Goal: Information Seeking & Learning: Learn about a topic

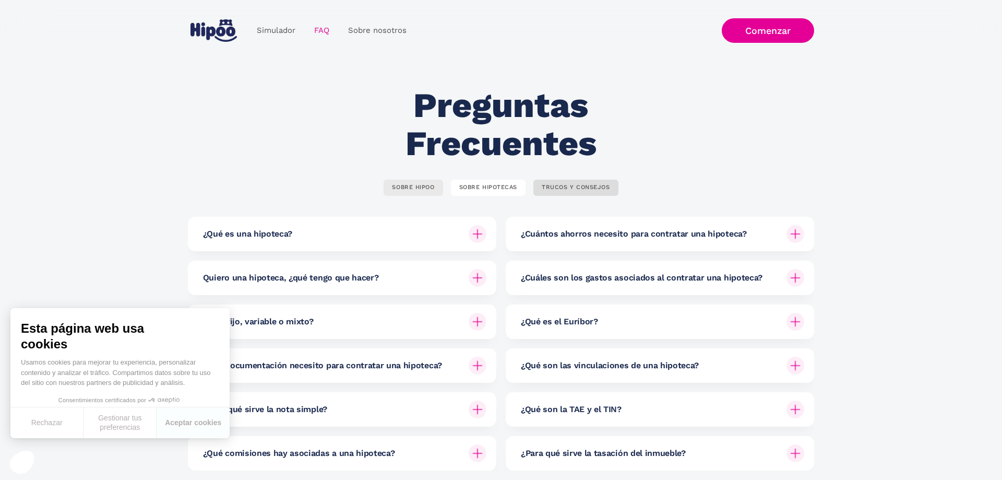
click at [409, 185] on div "SOBRE HIPOO" at bounding box center [413, 188] width 42 height 8
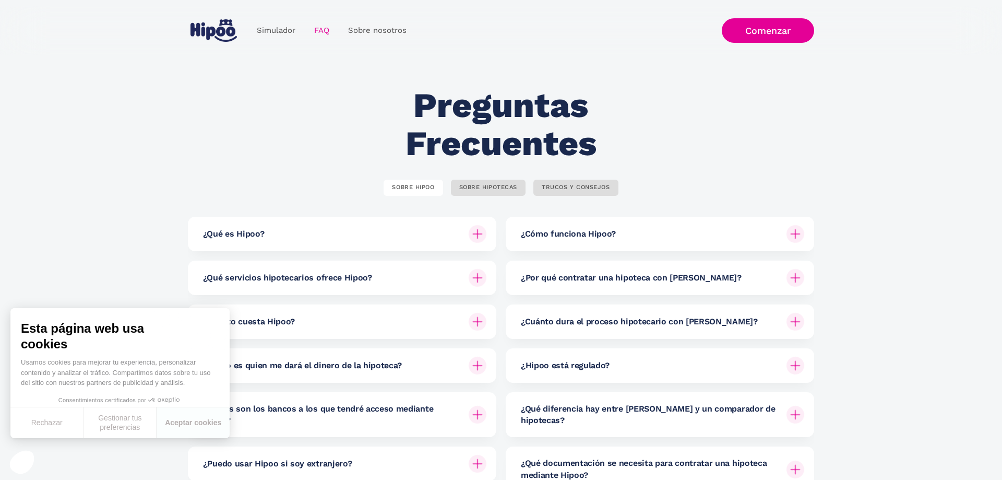
click at [303, 232] on div "¿Qué es Hipoo?" at bounding box center [344, 234] width 283 height 34
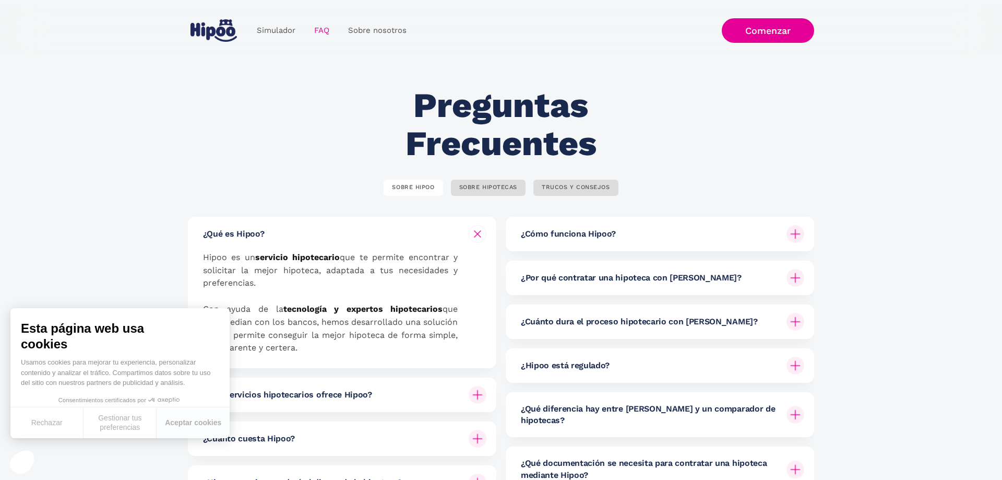
click at [124, 286] on section "Preguntas Frecuentes SOBRE HIPOO SOBRE HIPOTECAS TRUCOS Y CONSEJOS ¿Qué es Hipo…" at bounding box center [501, 346] width 1002 height 582
click at [45, 422] on button "Rechazar" at bounding box center [46, 422] width 73 height 31
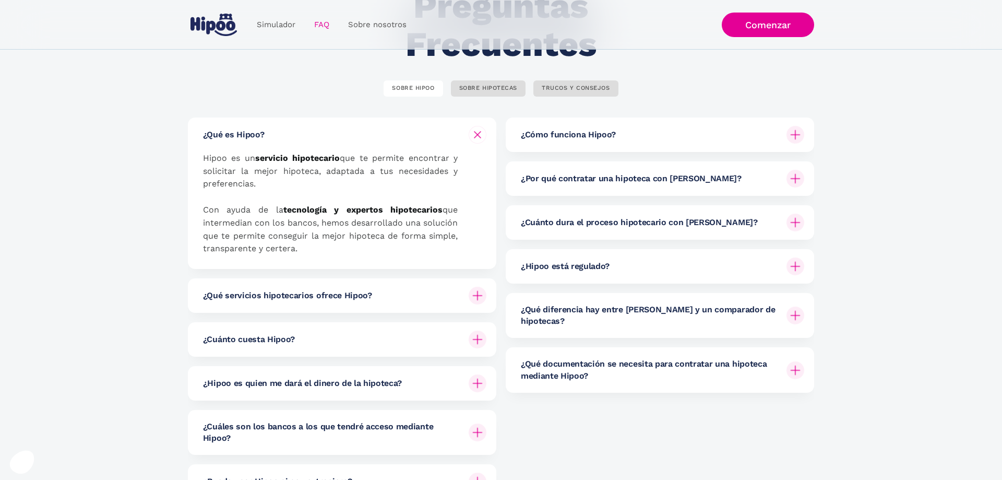
scroll to position [142, 0]
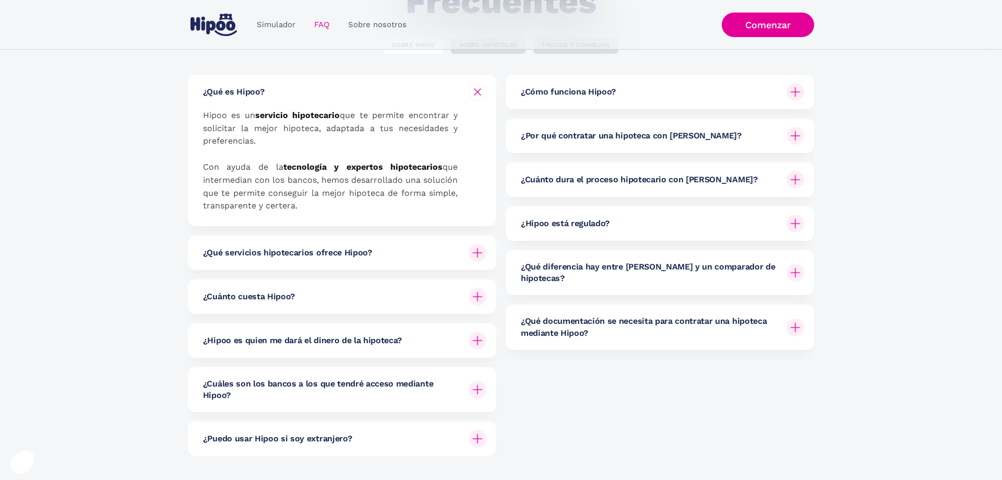
click at [370, 259] on div "¿Qué servicios hipotecarios ofrece Hipoo?" at bounding box center [344, 252] width 283 height 34
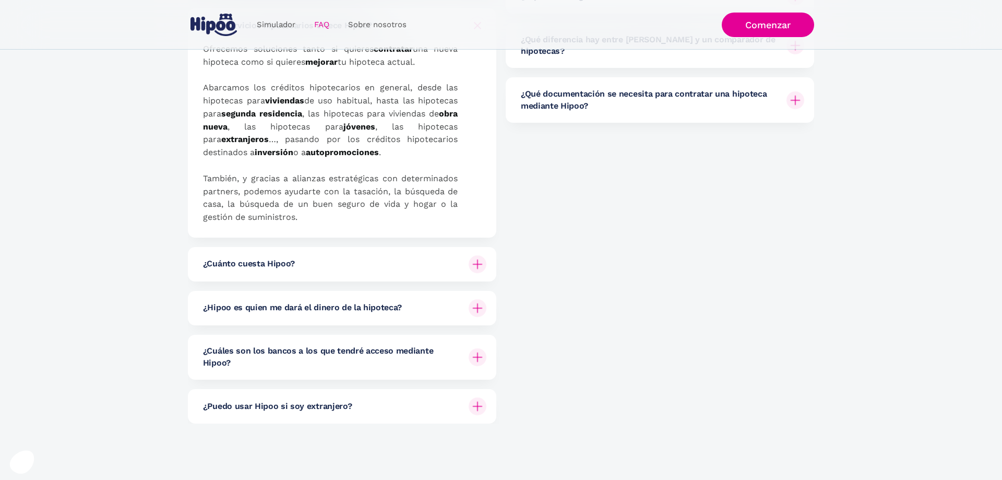
scroll to position [426, 0]
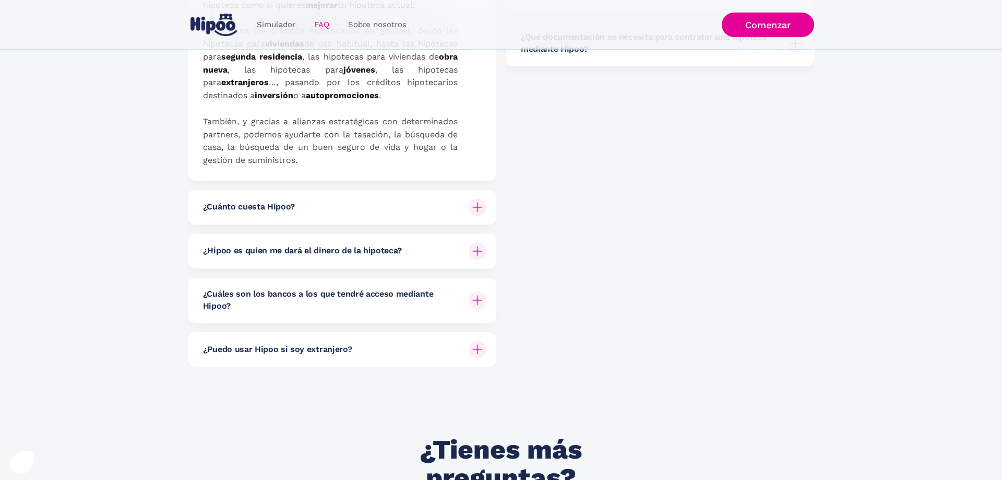
click at [368, 211] on div "¿Cuánto cuesta Hipoo?" at bounding box center [344, 207] width 283 height 34
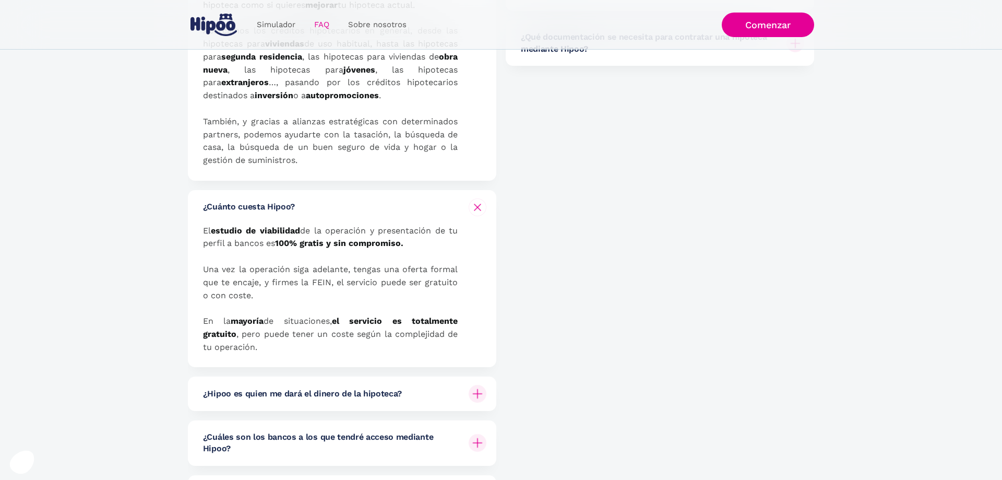
click at [361, 393] on h6 "¿Hipoo es quien me dará el dinero de la hipoteca?" at bounding box center [302, 393] width 199 height 11
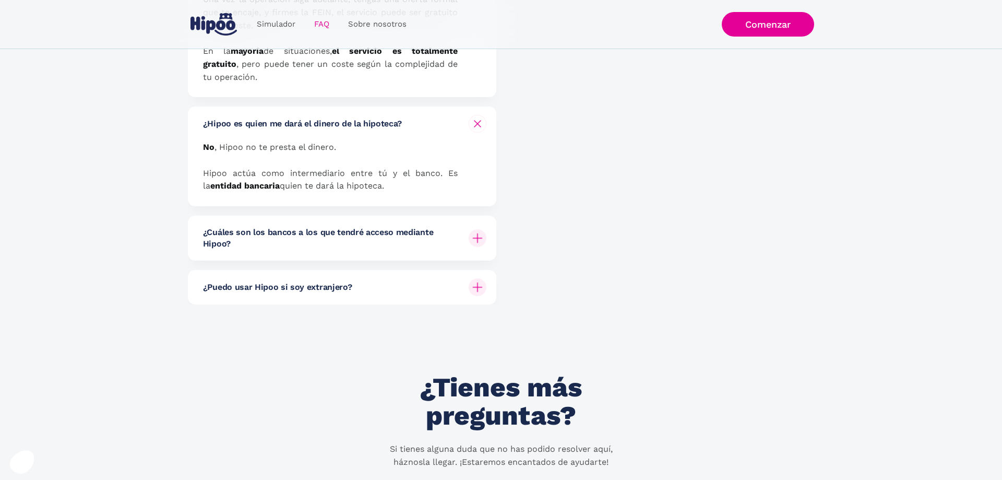
scroll to position [710, 0]
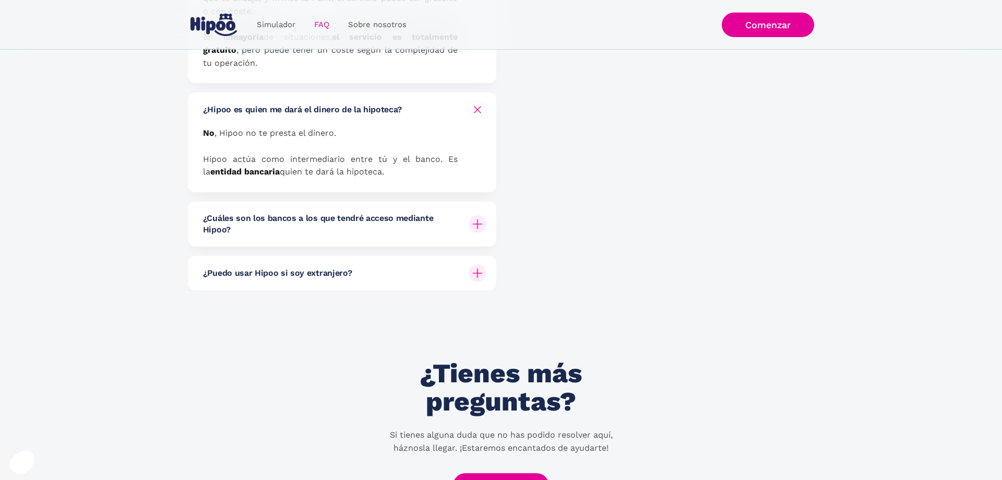
click at [310, 229] on h6 "¿Cuáles son los bancos a los que tendré acceso mediante Hipoo?" at bounding box center [331, 223] width 257 height 23
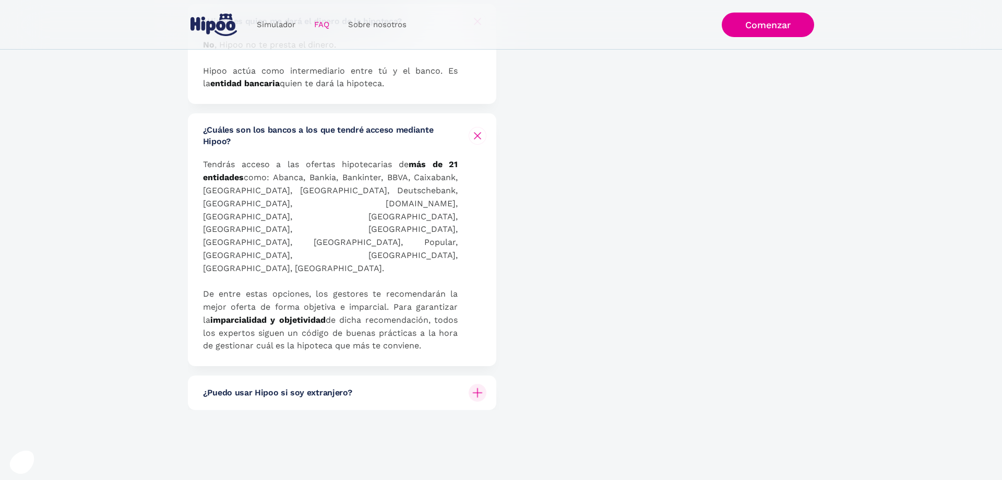
scroll to position [852, 0]
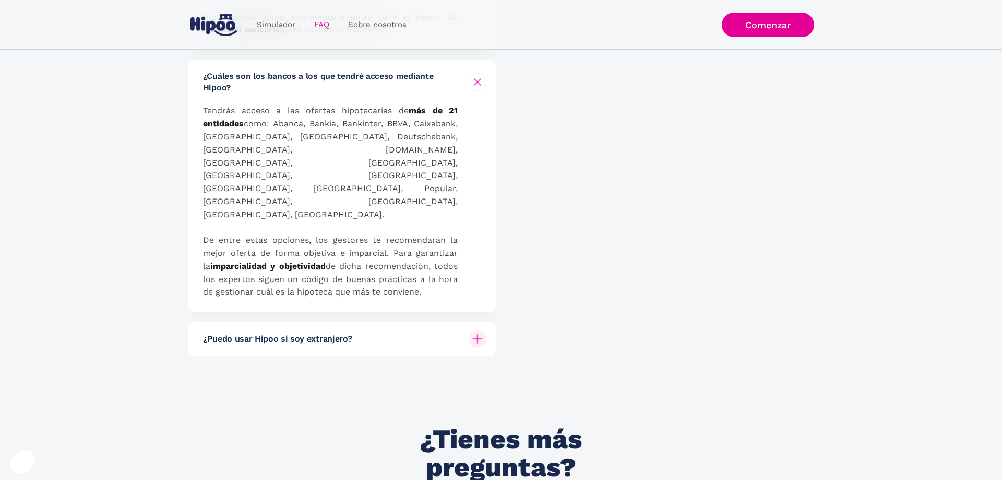
click at [337, 322] on div "¿Puedo usar Hipoo si soy extranjero?" at bounding box center [344, 339] width 283 height 34
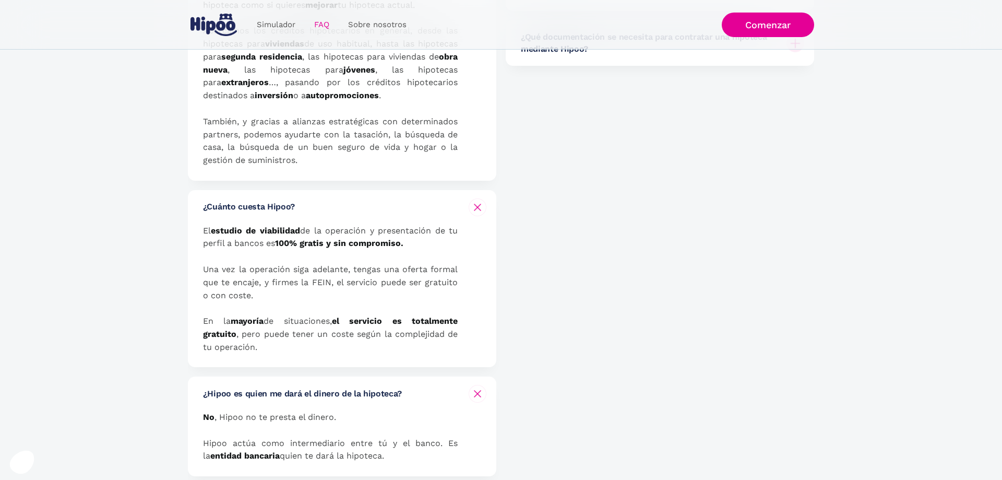
scroll to position [0, 0]
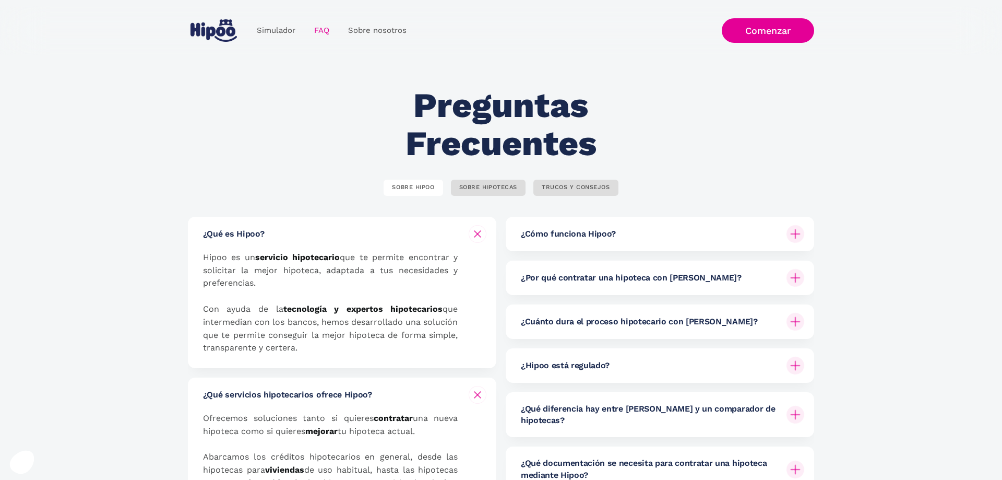
click at [626, 239] on div "¿Cómo funciona Hipoo?" at bounding box center [662, 234] width 283 height 34
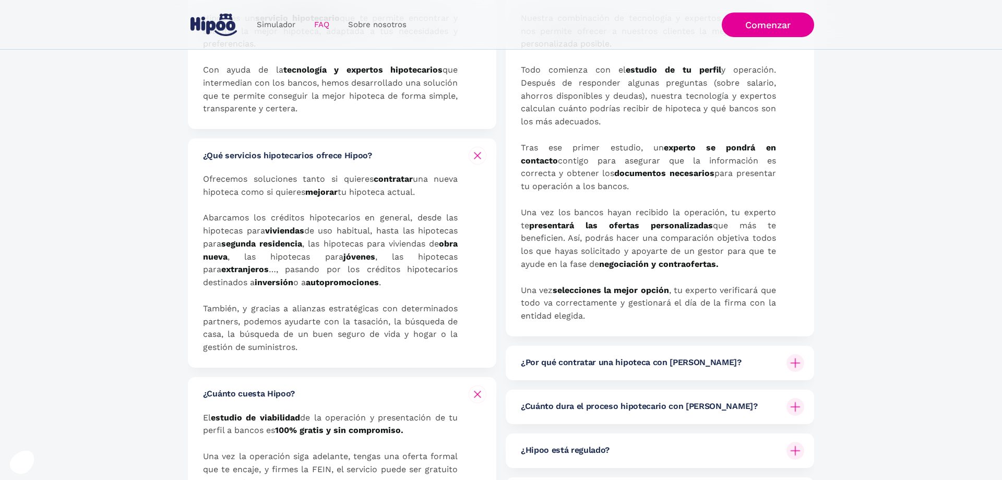
scroll to position [284, 0]
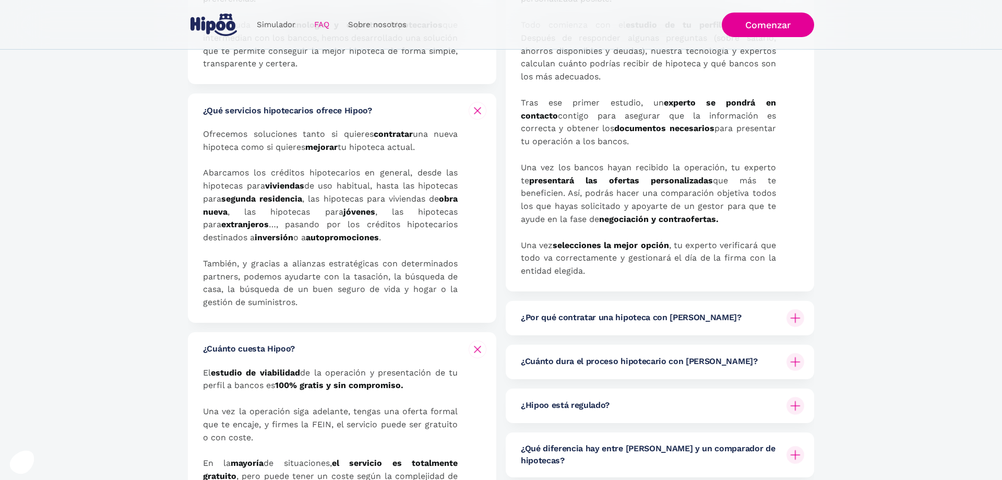
click at [657, 324] on div "¿Por qué contratar una hipoteca con Hipoo?" at bounding box center [662, 318] width 283 height 34
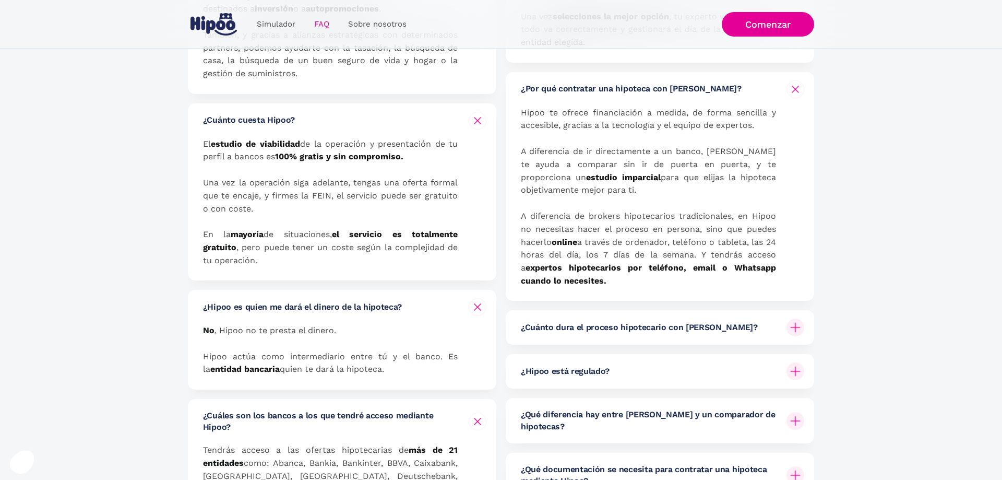
scroll to position [568, 0]
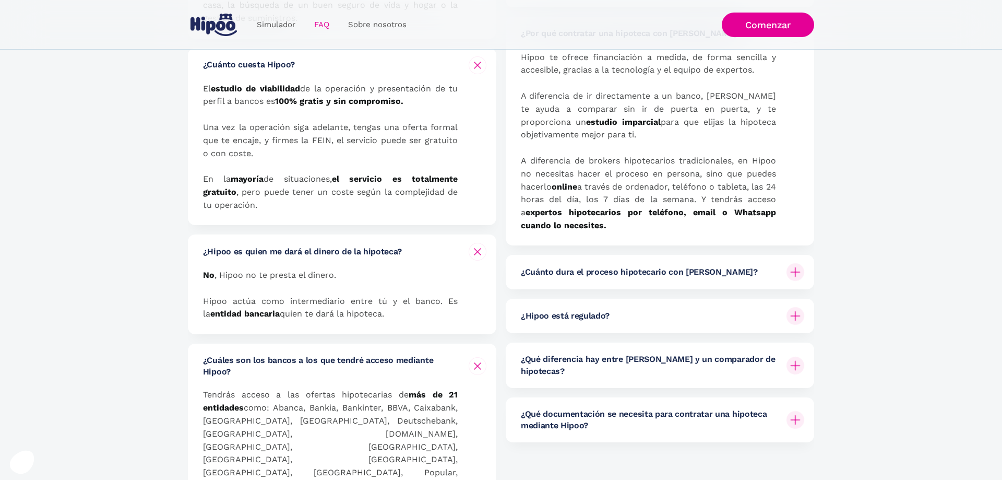
click at [595, 281] on div "¿Cuánto dura el proceso hipotecario con Hipoo?" at bounding box center [662, 272] width 283 height 34
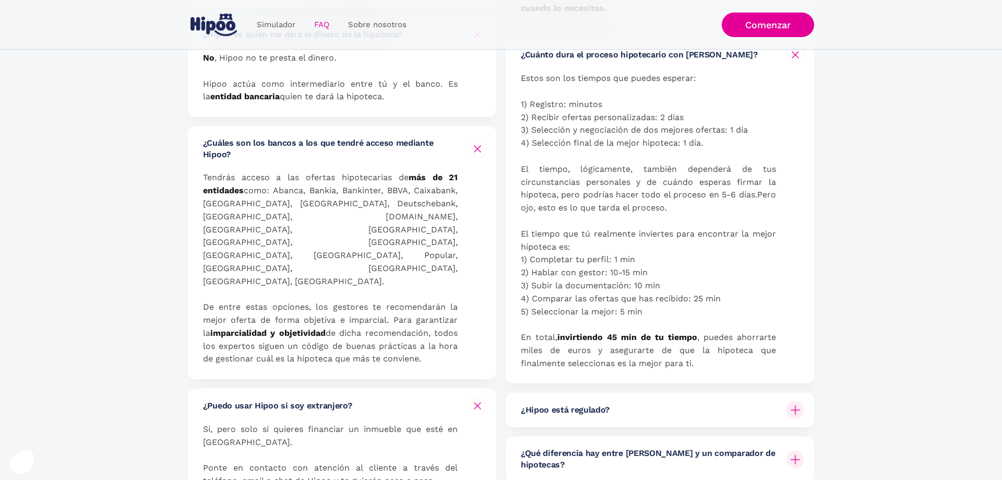
scroll to position [852, 0]
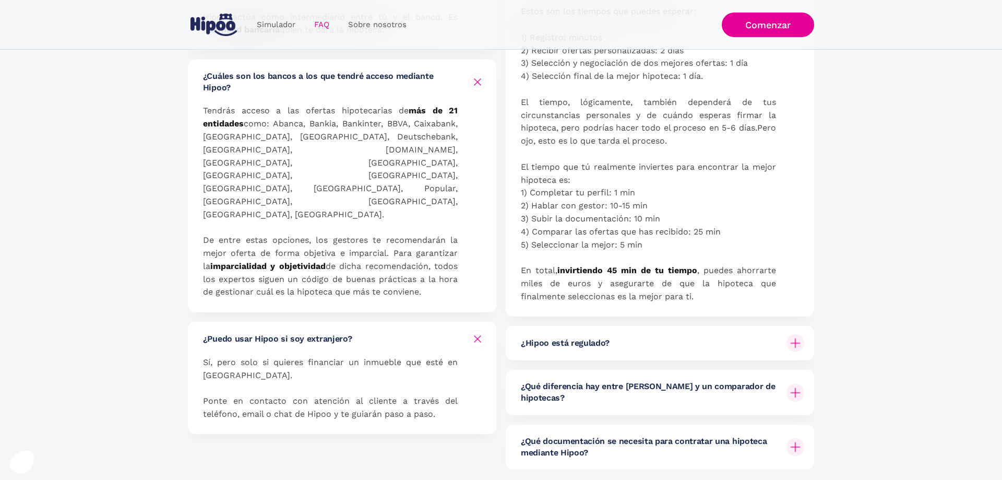
click at [662, 338] on div "¿Hipoo está regulado?" at bounding box center [662, 343] width 283 height 34
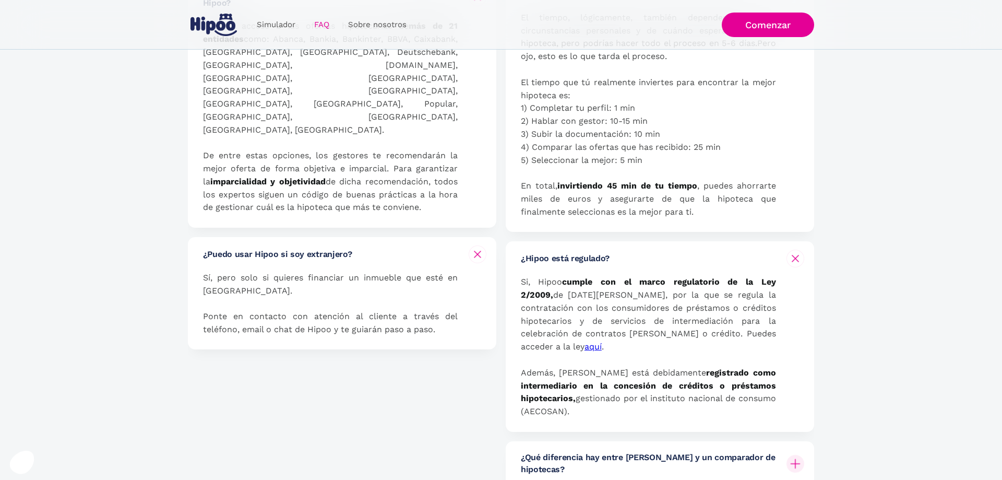
scroll to position [994, 0]
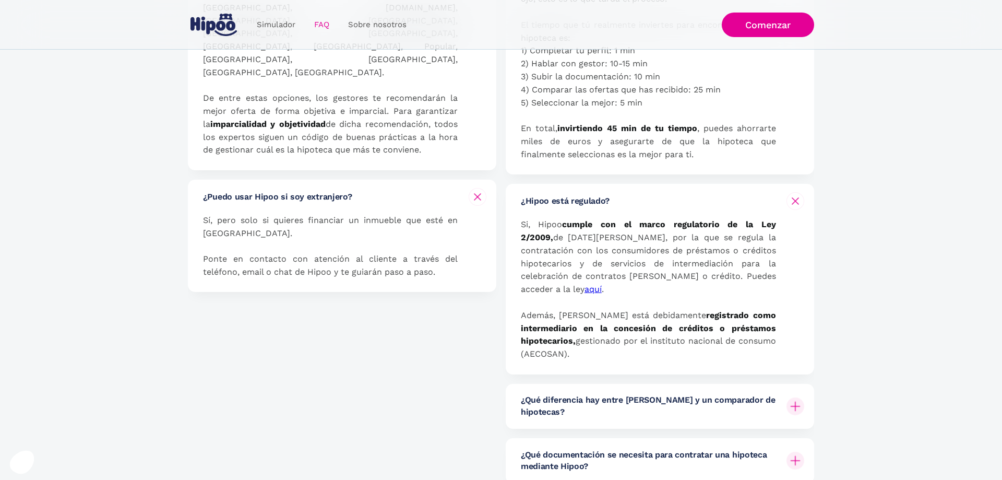
click at [675, 397] on div "¿Qué diferencia hay entre Hipoo y un comparador de hipotecas?" at bounding box center [662, 406] width 283 height 45
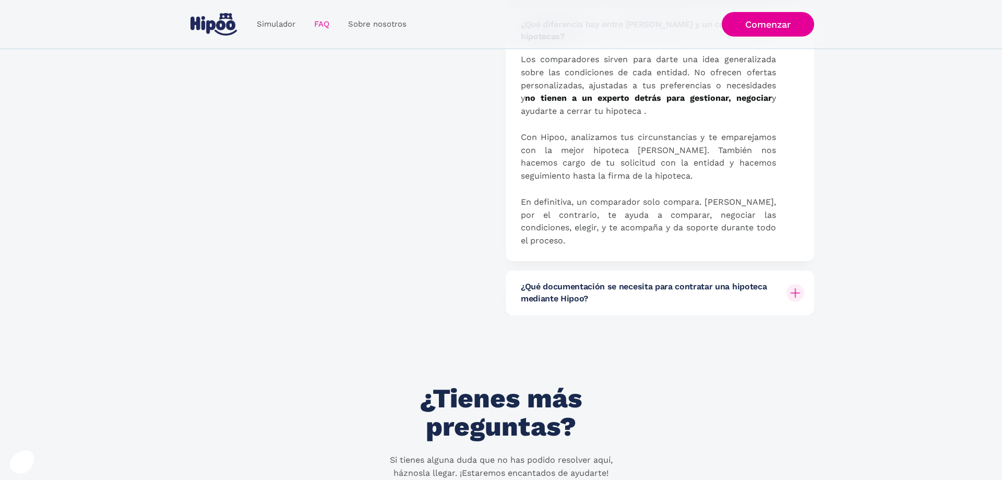
scroll to position [1420, 0]
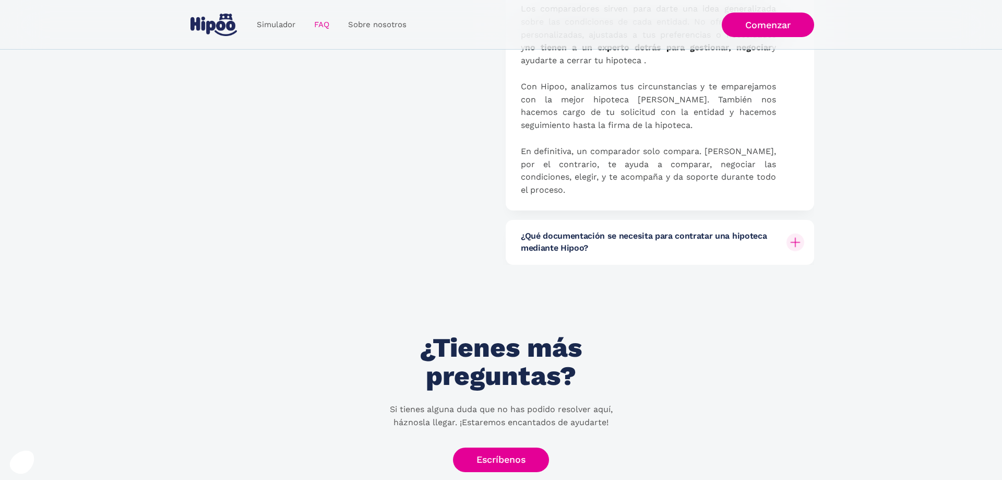
click at [590, 230] on h6 "¿Qué documentación se necesita para contratar una hipoteca mediante Hipoo?" at bounding box center [649, 241] width 257 height 23
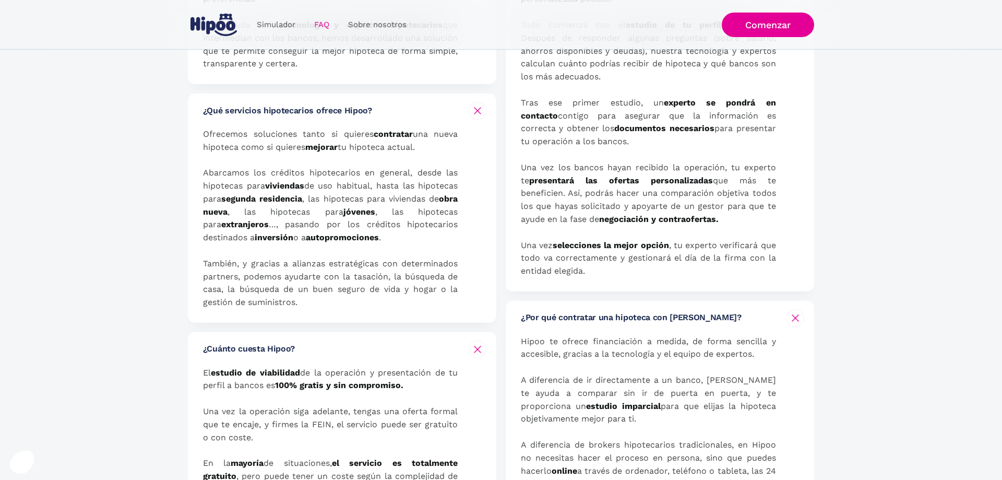
scroll to position [0, 0]
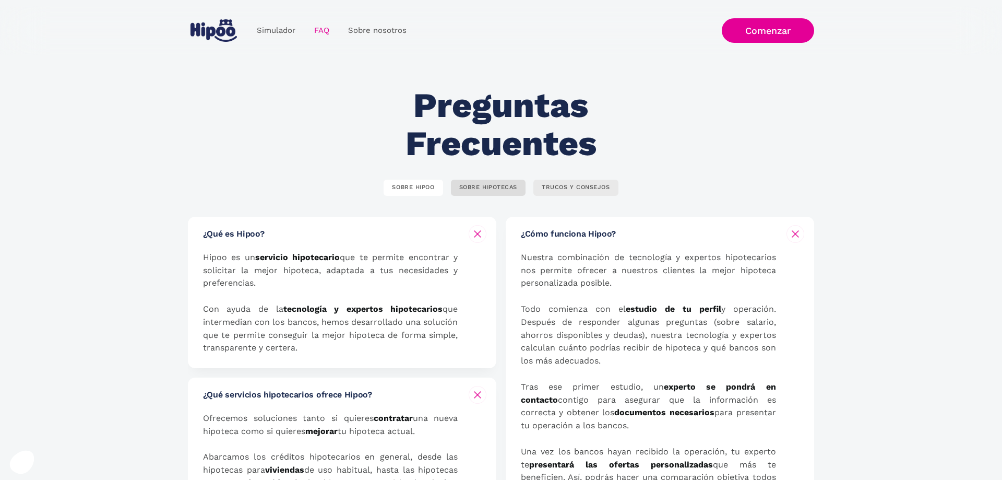
click at [604, 187] on div "TRUCOS Y CONSEJOS" at bounding box center [576, 188] width 68 height 8
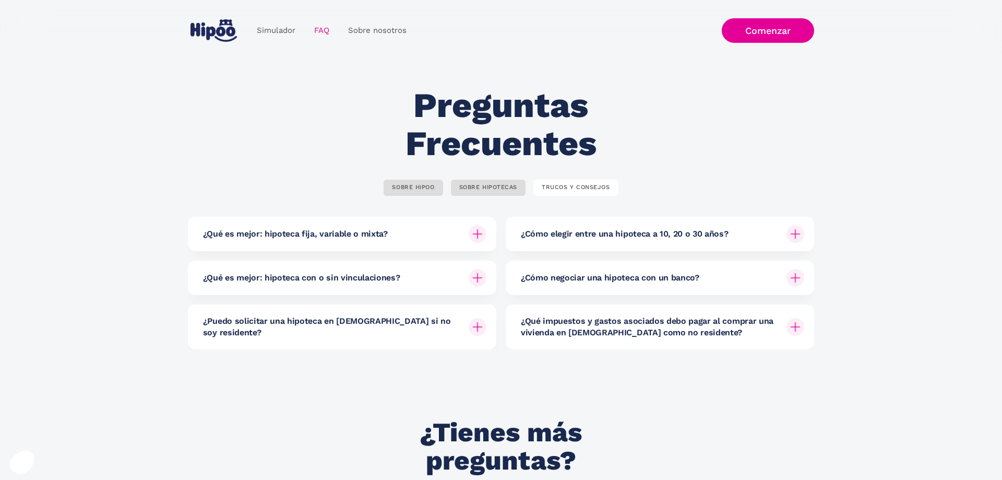
click at [411, 239] on div "¿Qué es mejor: hipoteca fija, variable o mixta?" at bounding box center [344, 234] width 283 height 34
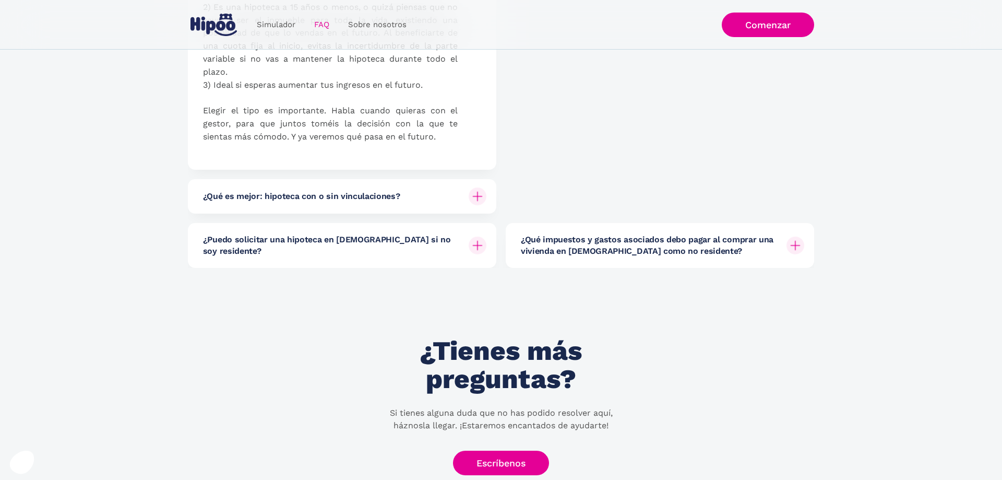
scroll to position [1136, 0]
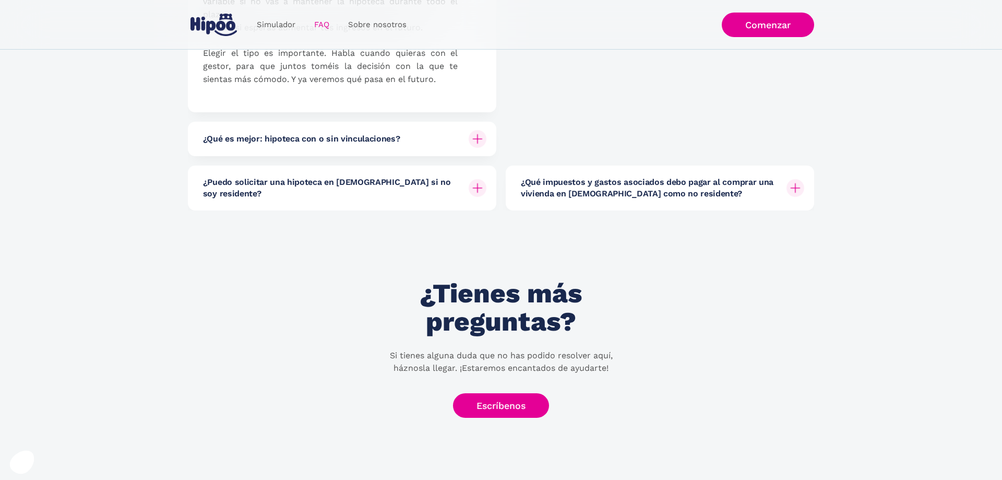
click at [341, 149] on div "¿Qué es mejor: hipoteca con o sin vinculaciones?" at bounding box center [344, 139] width 283 height 34
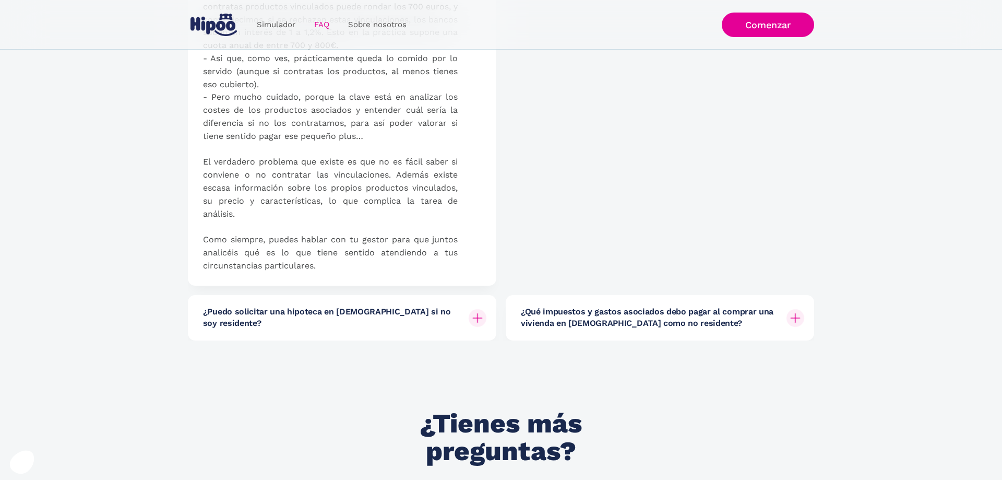
scroll to position [1846, 0]
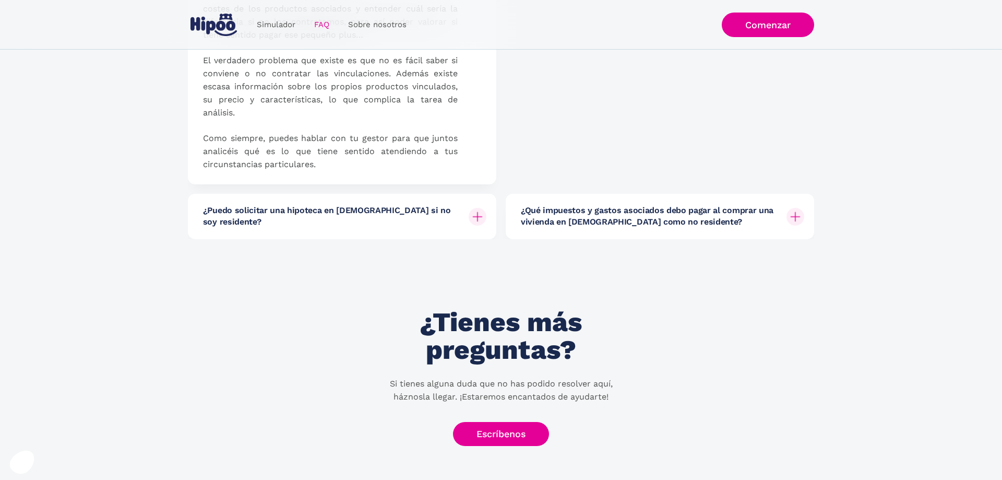
click at [365, 226] on h6 "¿Puedo solicitar una hipoteca en España si no soy residente?" at bounding box center [331, 216] width 257 height 23
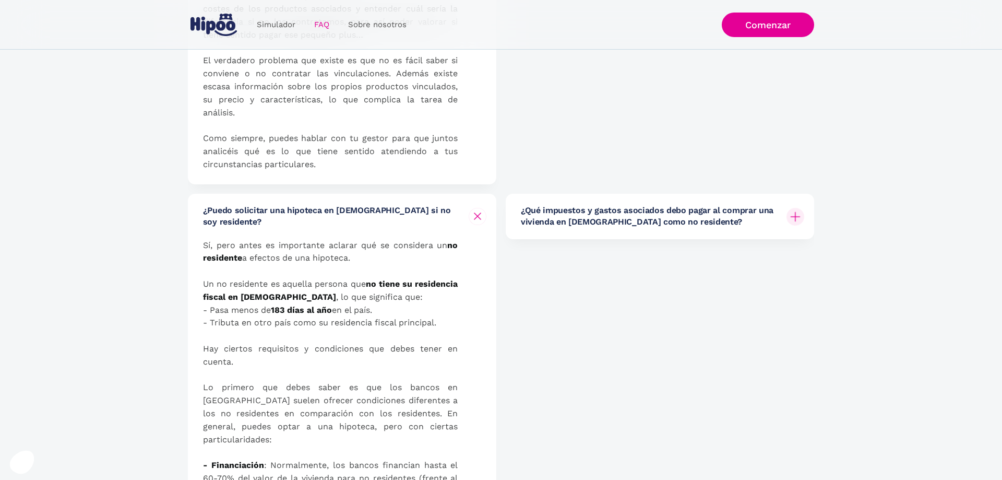
click at [640, 227] on h6 "¿Qué impuestos y gastos asociados debo pagar al comprar una vivienda en España …" at bounding box center [649, 216] width 257 height 23
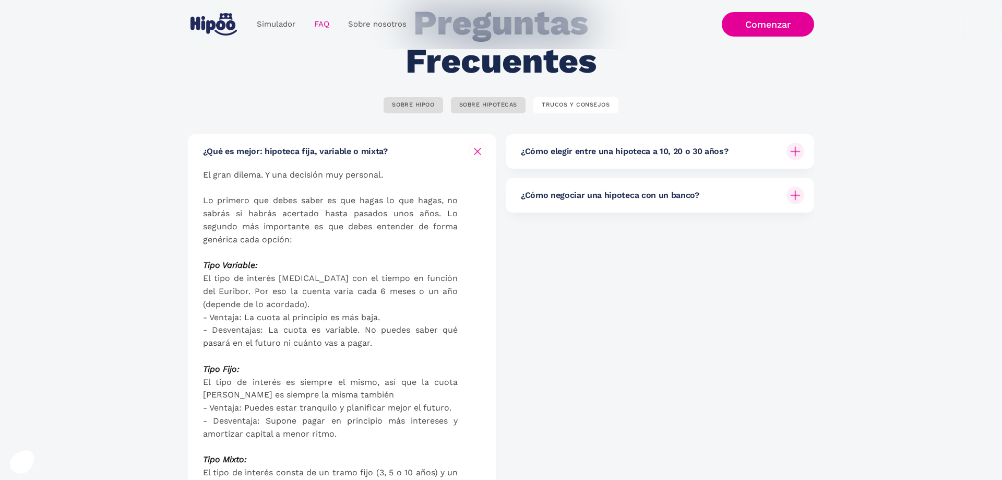
scroll to position [0, 0]
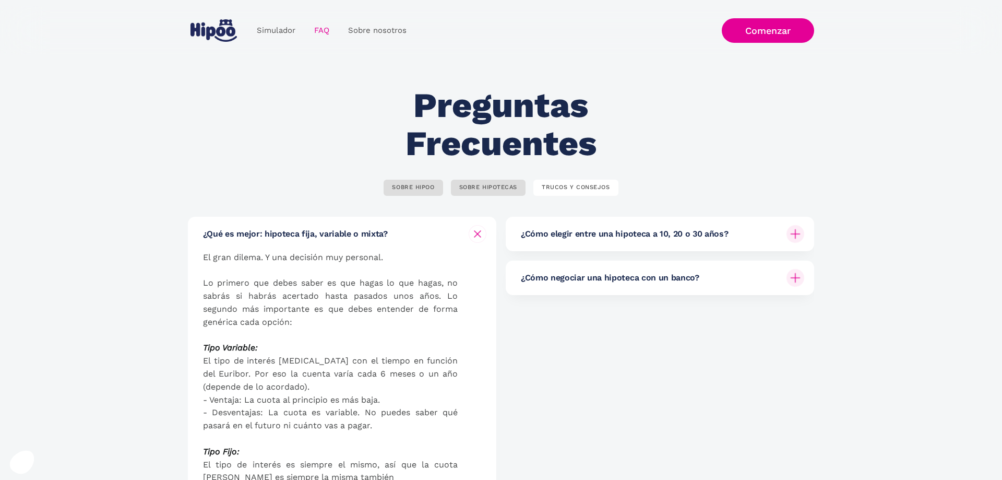
click at [625, 245] on div "¿Cómo elegir entre una hipoteca a 10, 20 o 30 años?" at bounding box center [662, 234] width 283 height 34
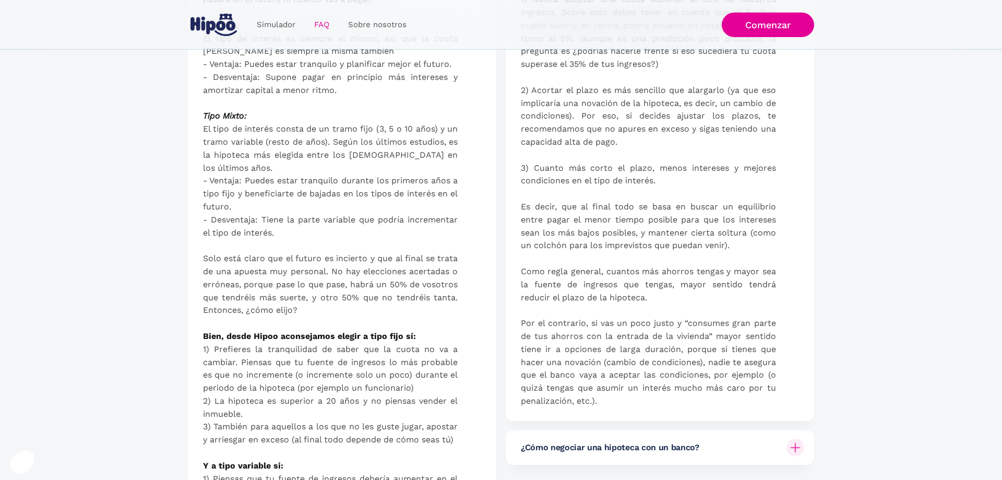
scroll to position [568, 0]
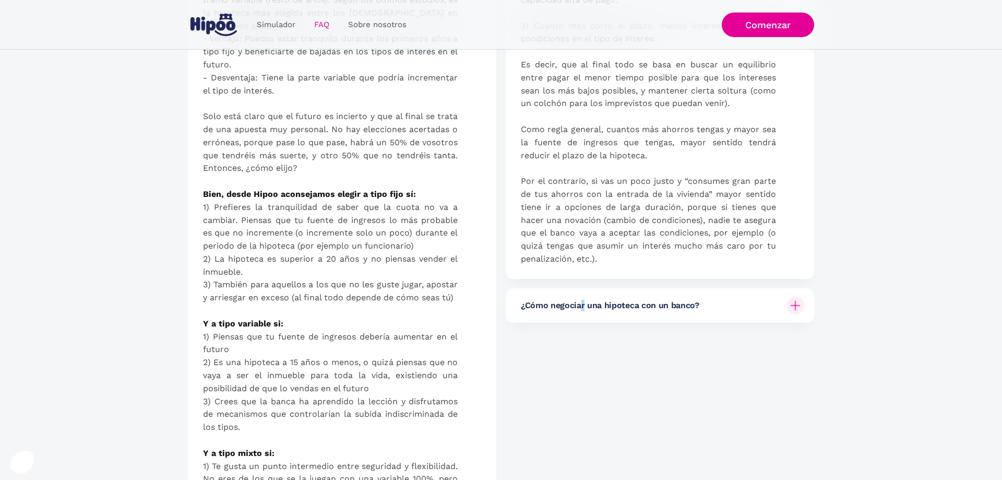
click at [582, 306] on h6 "¿Cómo negociar una hipoteca con un banco?" at bounding box center [610, 305] width 179 height 11
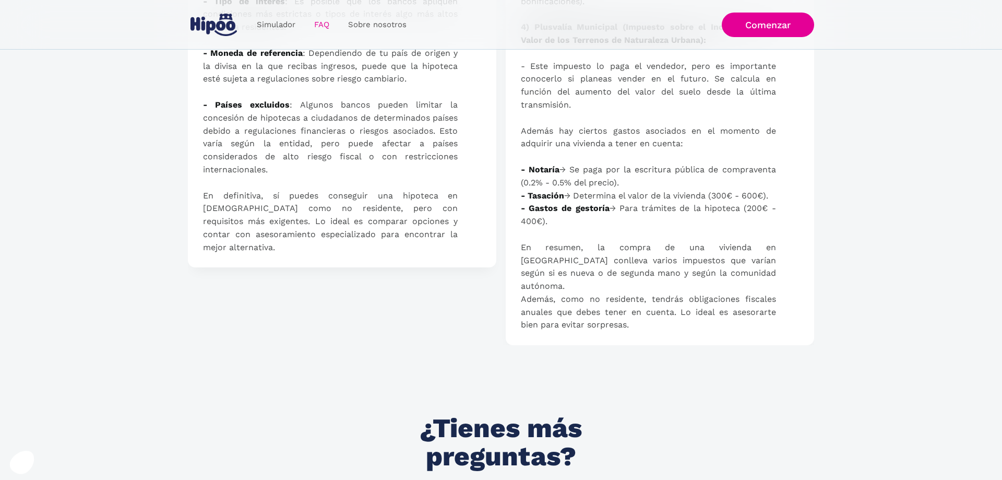
scroll to position [2556, 0]
